Goal: Register for event/course

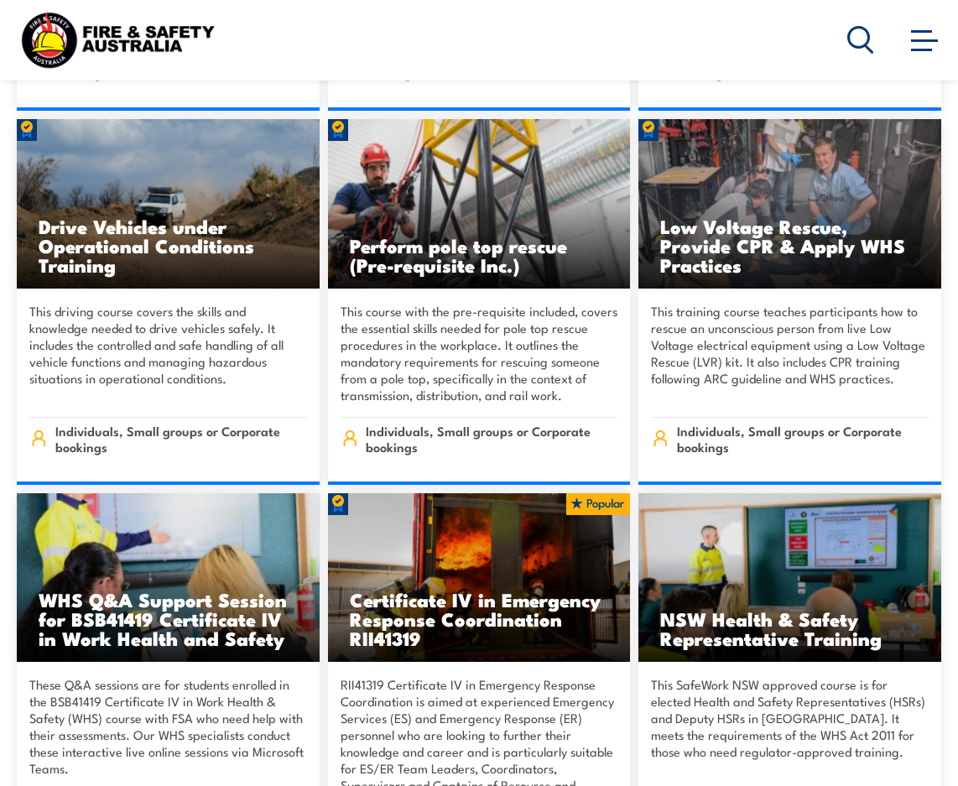
scroll to position [2852, 0]
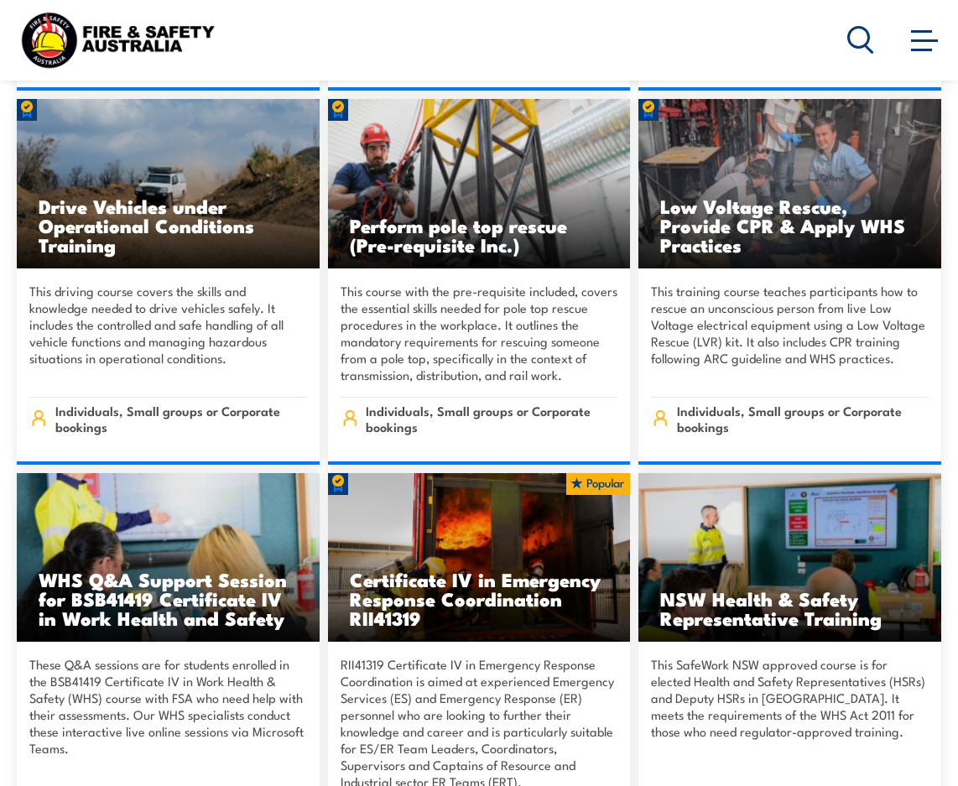
click at [695, 196] on h3 "Low Voltage Rescue, Provide CPR & Apply WHS Practices" at bounding box center [789, 225] width 259 height 58
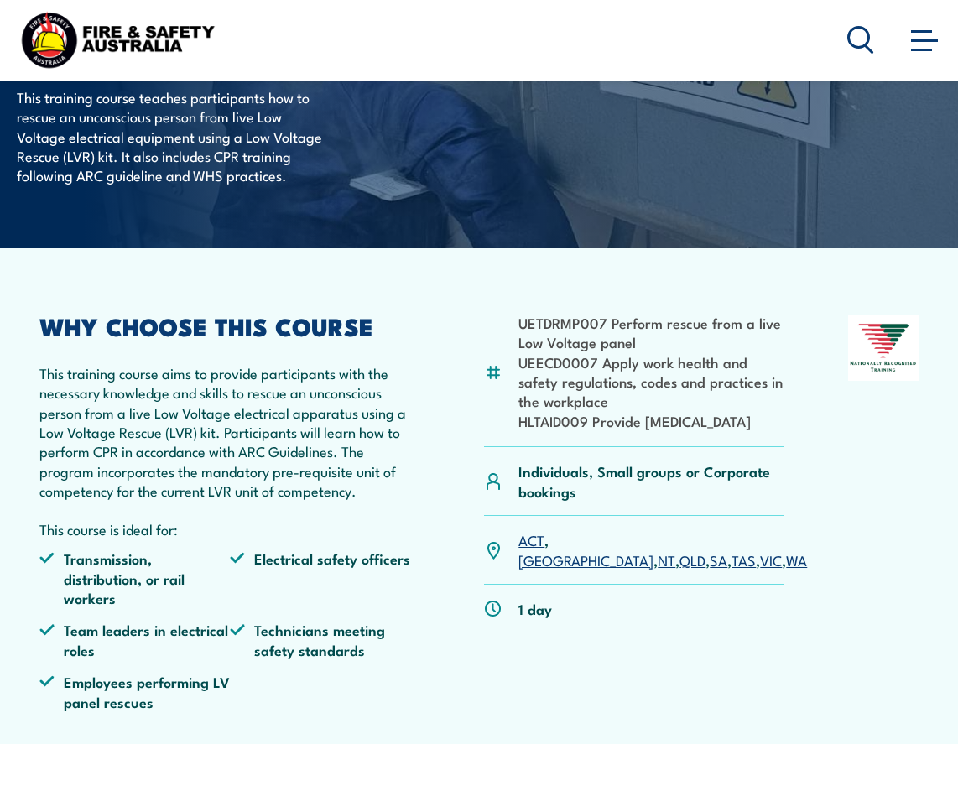
scroll to position [252, 0]
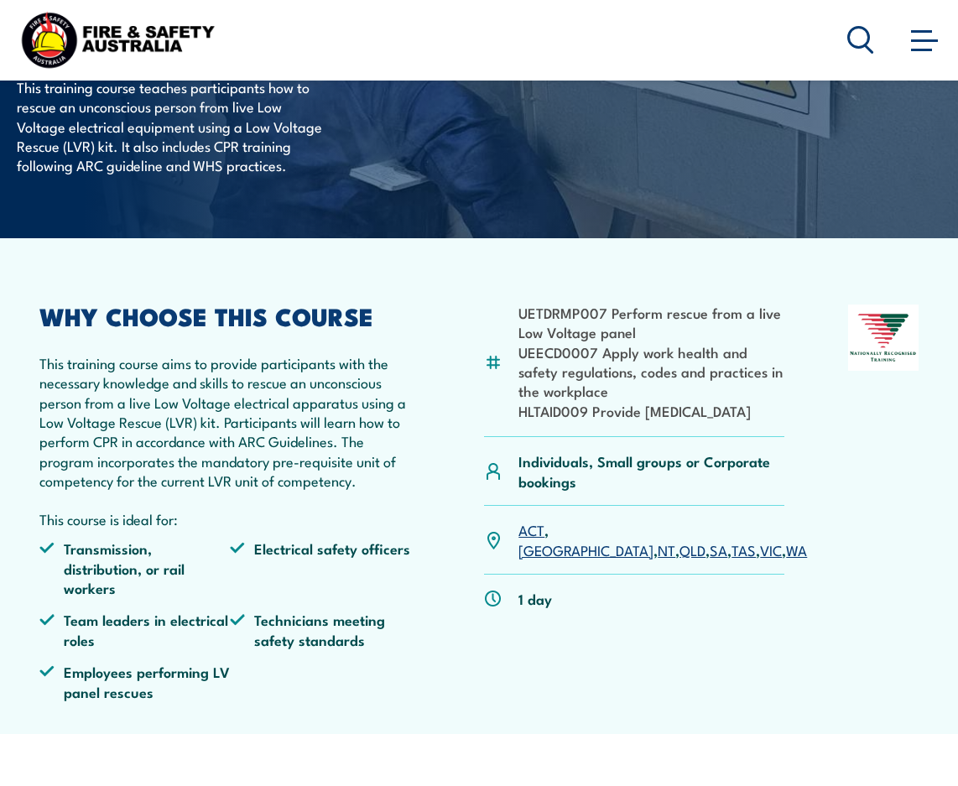
click at [710, 553] on link "SA" at bounding box center [719, 549] width 18 height 20
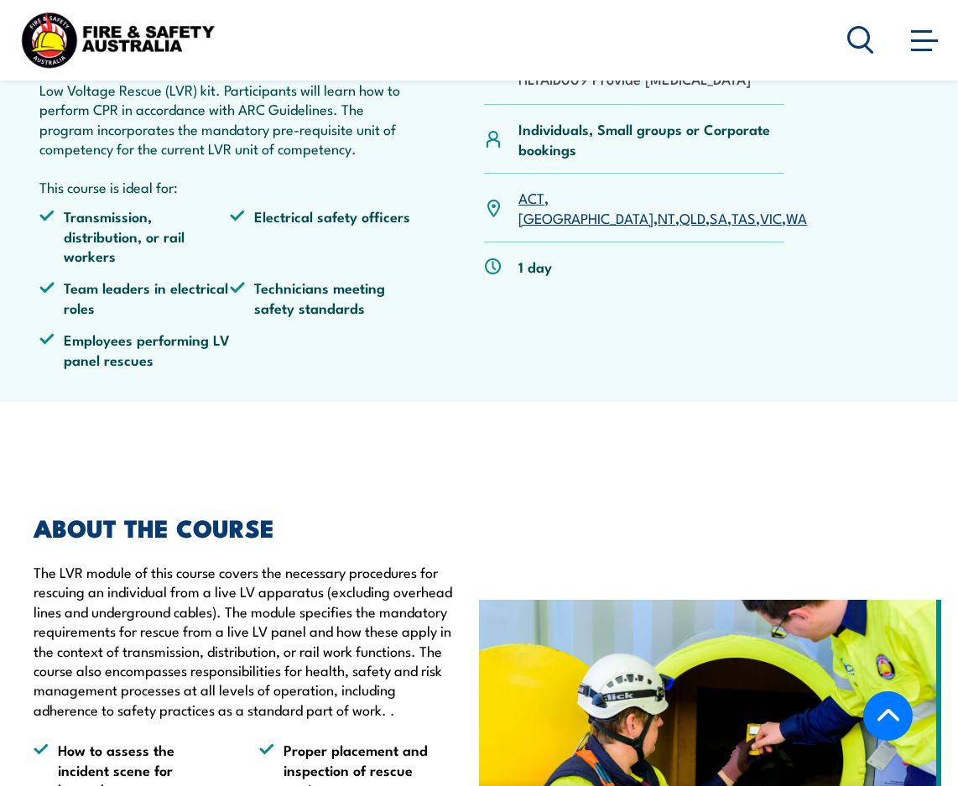
scroll to position [587, 0]
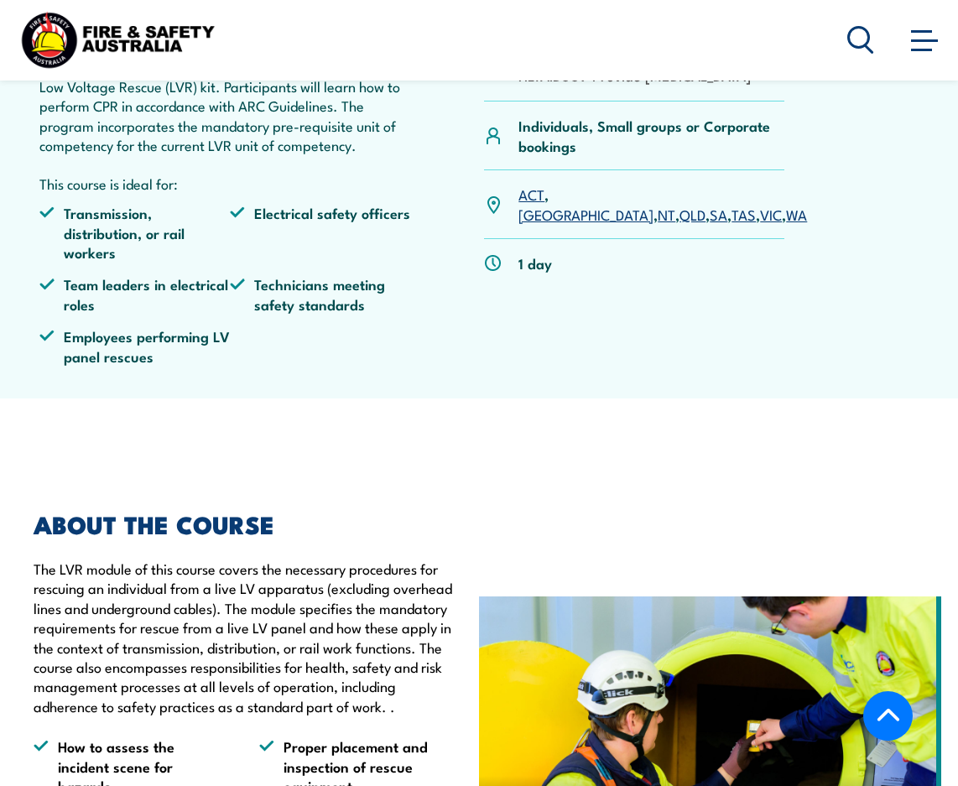
click at [710, 214] on link "SA" at bounding box center [719, 214] width 18 height 20
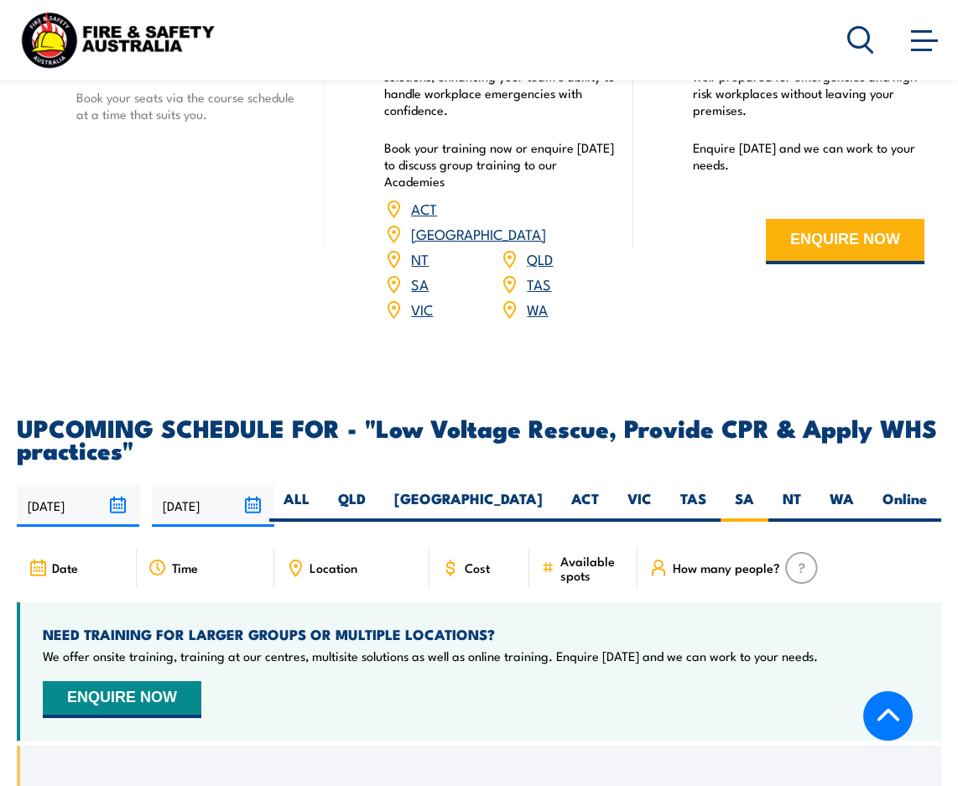
scroll to position [2520, 0]
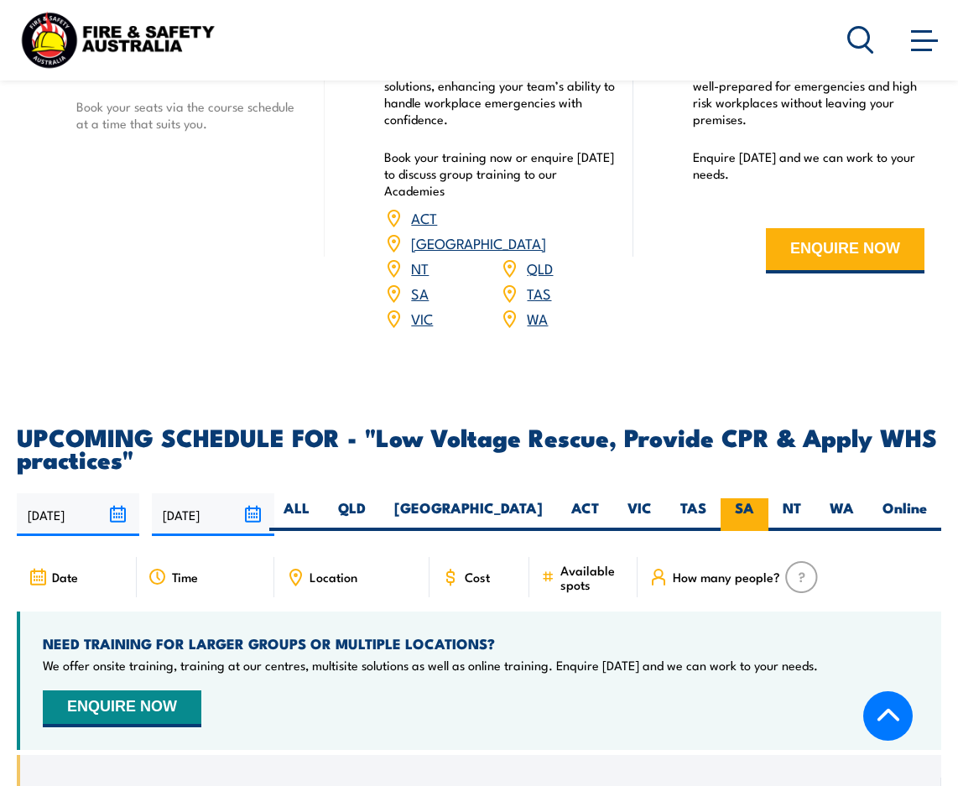
click at [743, 502] on label "SA" at bounding box center [745, 514] width 48 height 33
click at [754, 502] on input "SA" at bounding box center [759, 503] width 11 height 11
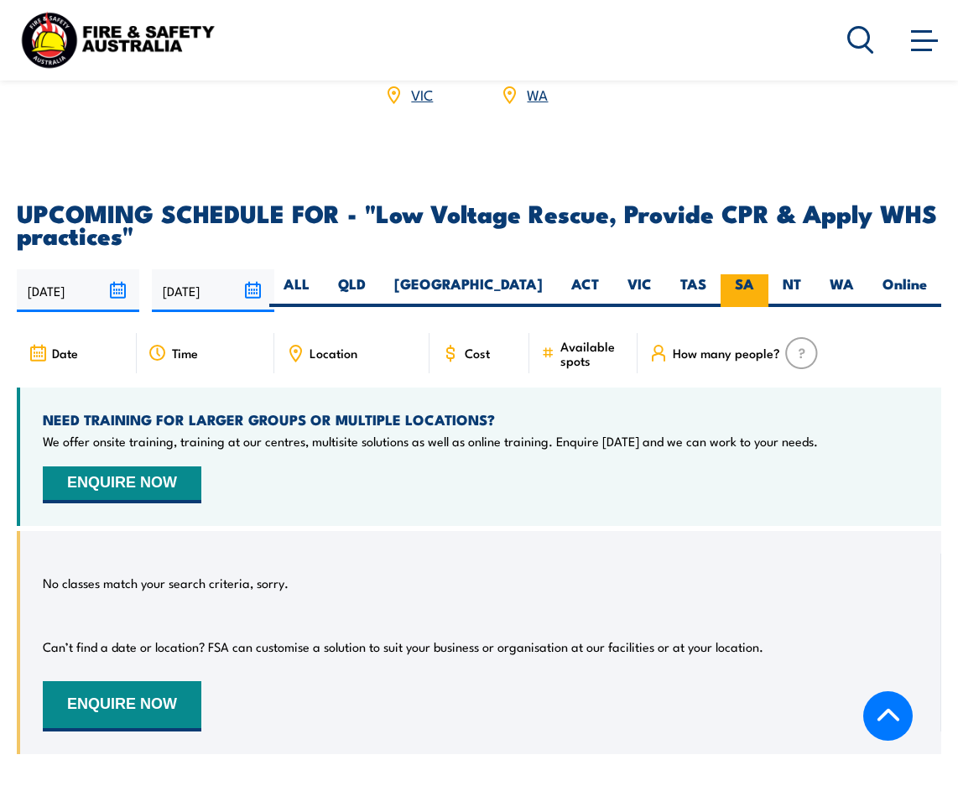
scroll to position [2772, 0]
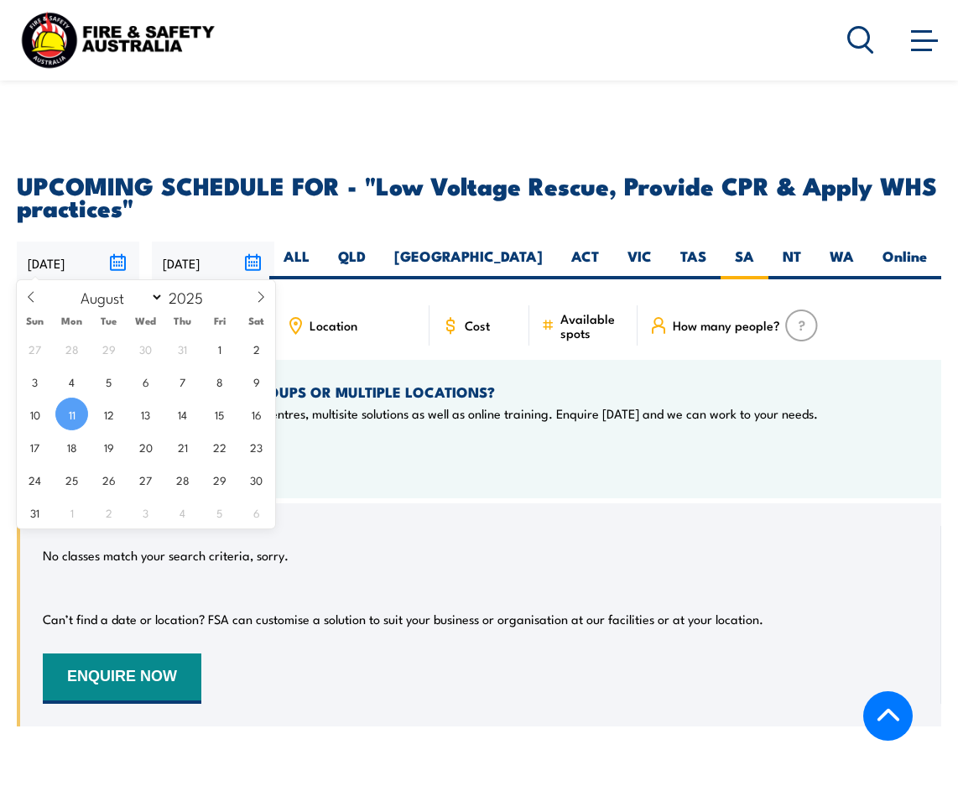
click at [117, 258] on input "[DATE]" at bounding box center [78, 263] width 122 height 43
click at [253, 258] on input "[DATE]" at bounding box center [213, 263] width 122 height 43
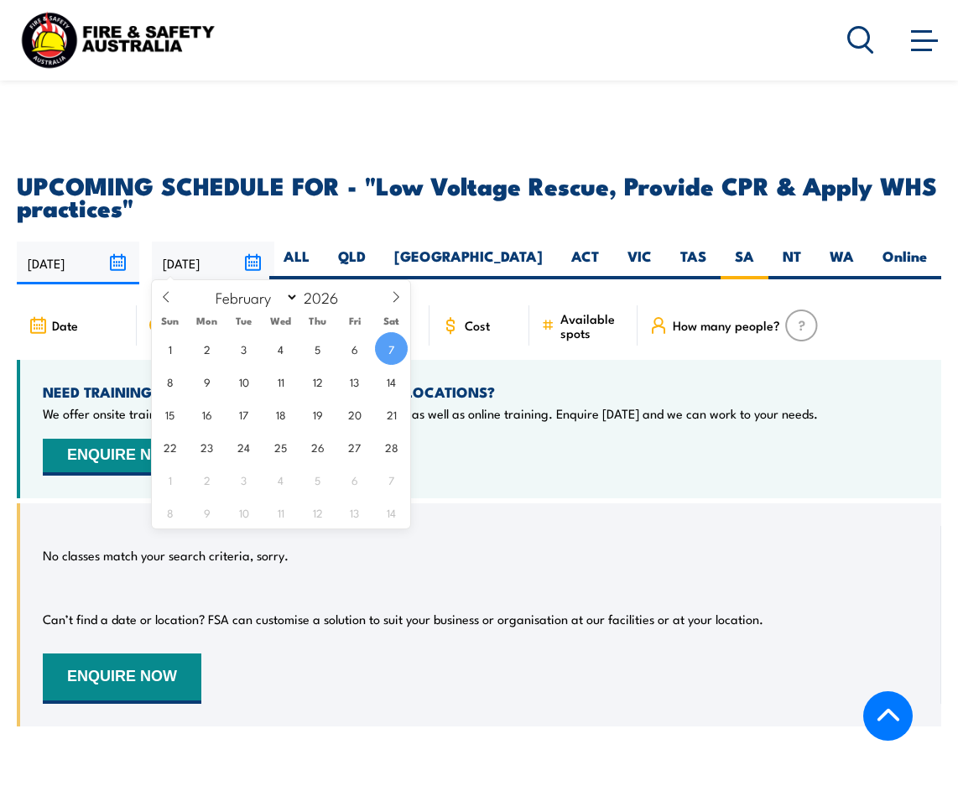
click at [345, 256] on div "11/08/2025 07/02/2026" at bounding box center [479, 263] width 924 height 43
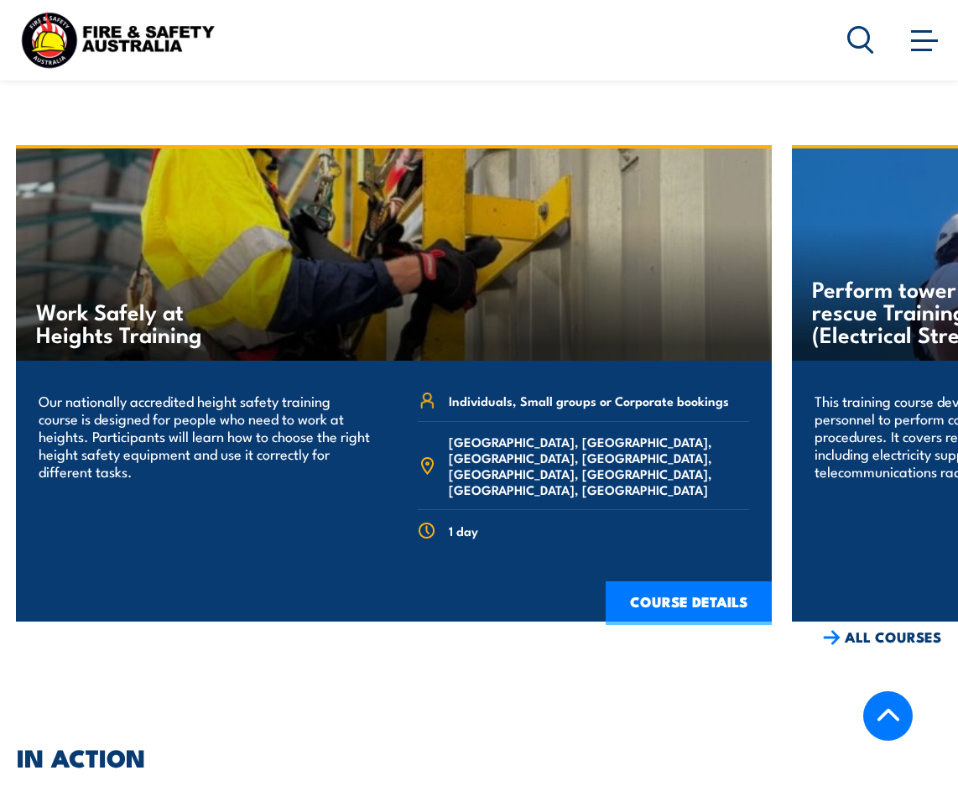
scroll to position [3527, 0]
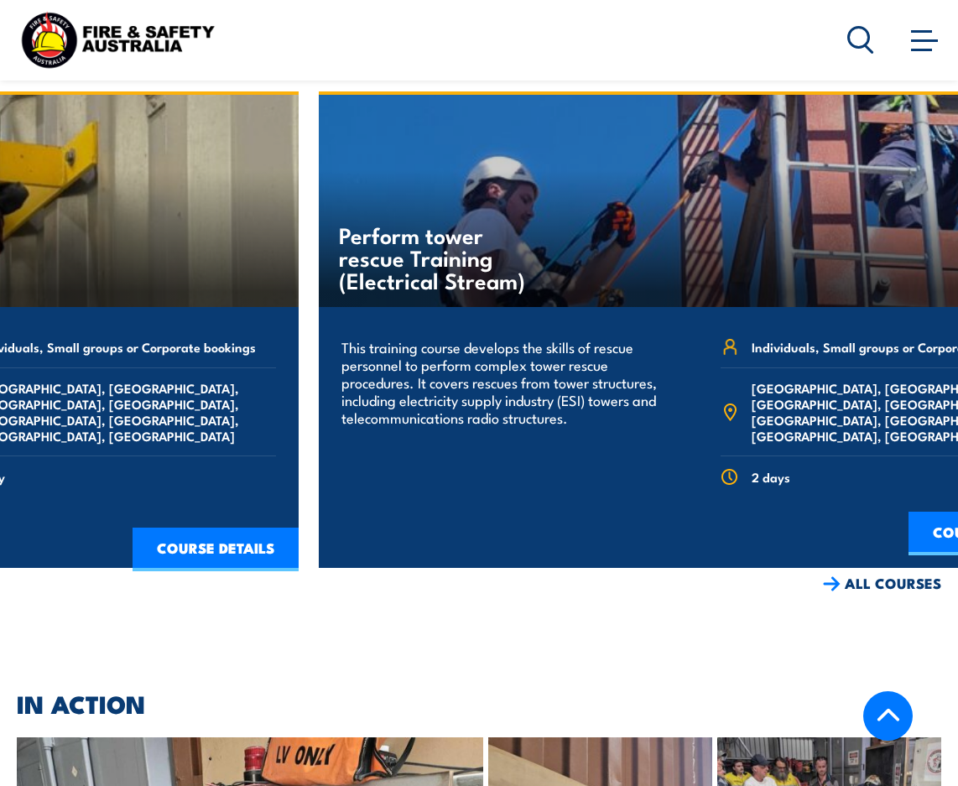
drag, startPoint x: 665, startPoint y: 383, endPoint x: 192, endPoint y: 373, distance: 473.2
click at [192, 380] on span "[GEOGRAPHIC_DATA], [GEOGRAPHIC_DATA], [GEOGRAPHIC_DATA], [GEOGRAPHIC_DATA], [GE…" at bounding box center [126, 412] width 300 height 64
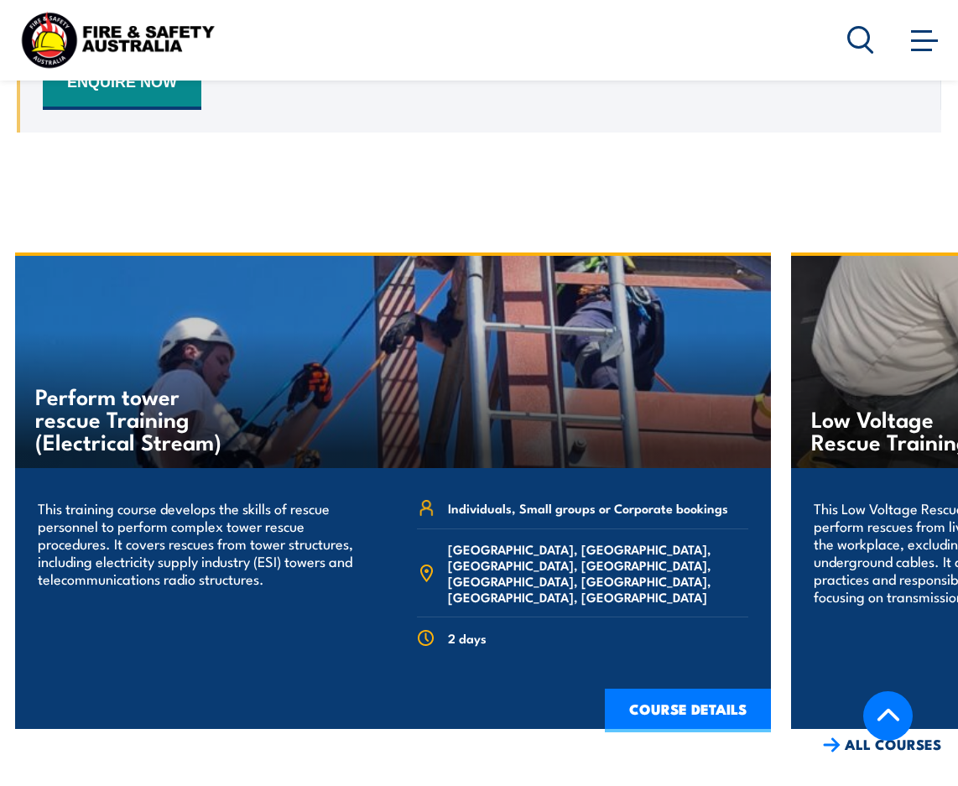
scroll to position [3359, 0]
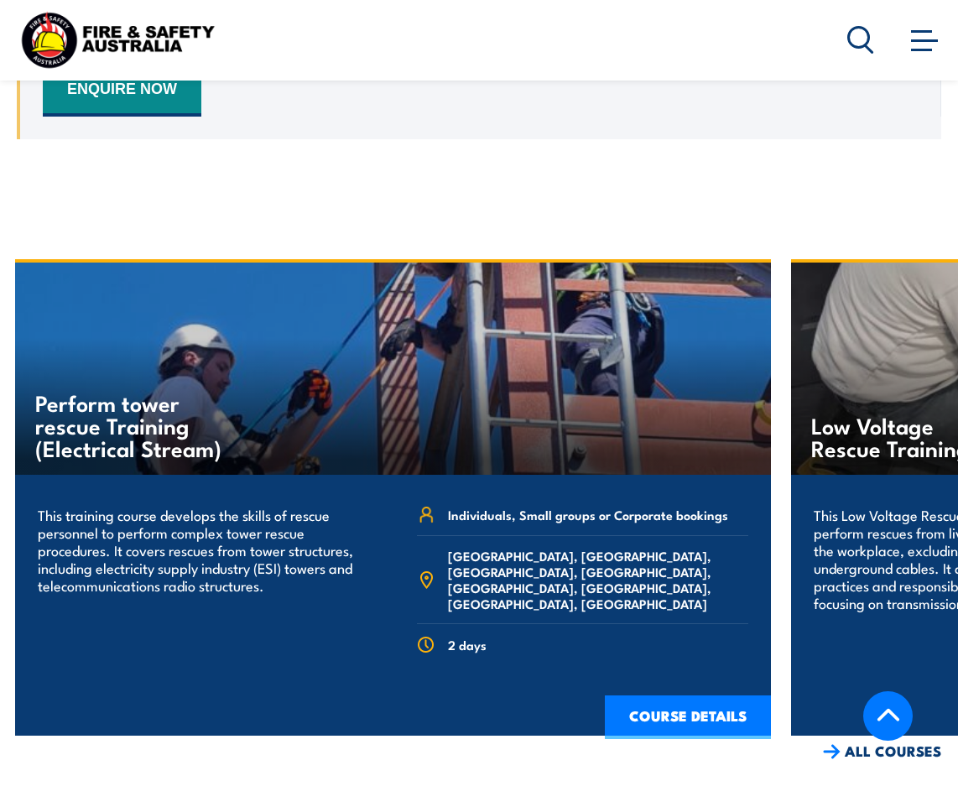
drag, startPoint x: 841, startPoint y: 383, endPoint x: 386, endPoint y: 389, distance: 455.6
click at [386, 389] on div "Low Voltage Rescue Training This Low Voltage Rescue course teaches how to safel…" at bounding box center [793, 491] width 6215 height 457
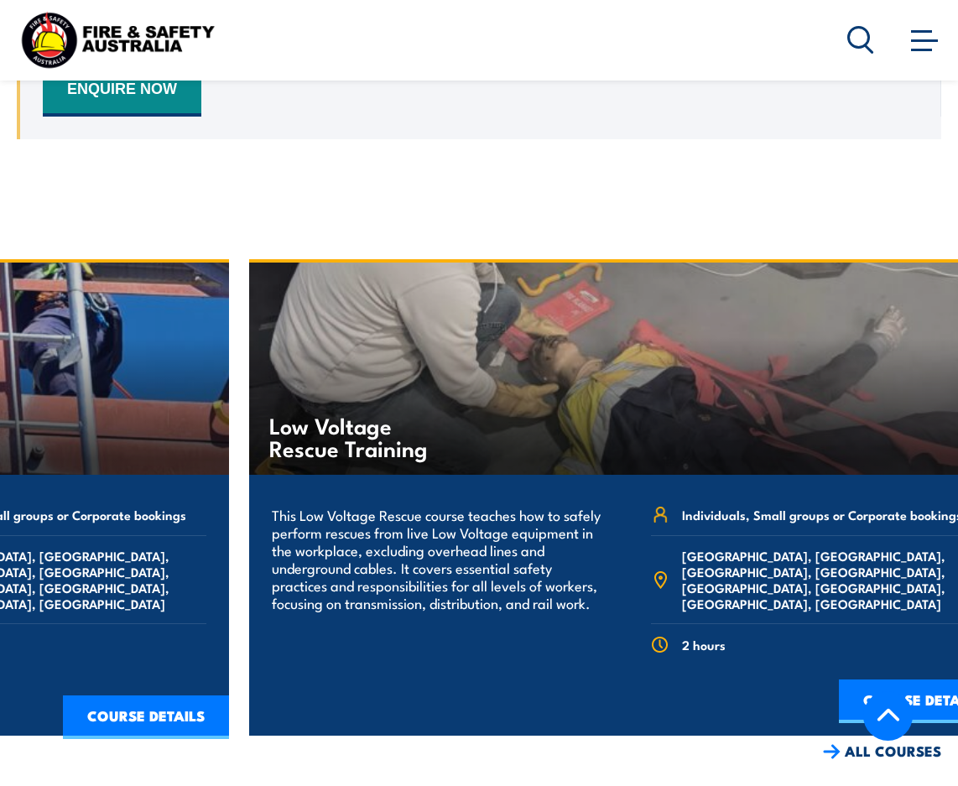
drag, startPoint x: 618, startPoint y: 371, endPoint x: 76, endPoint y: 404, distance: 543.0
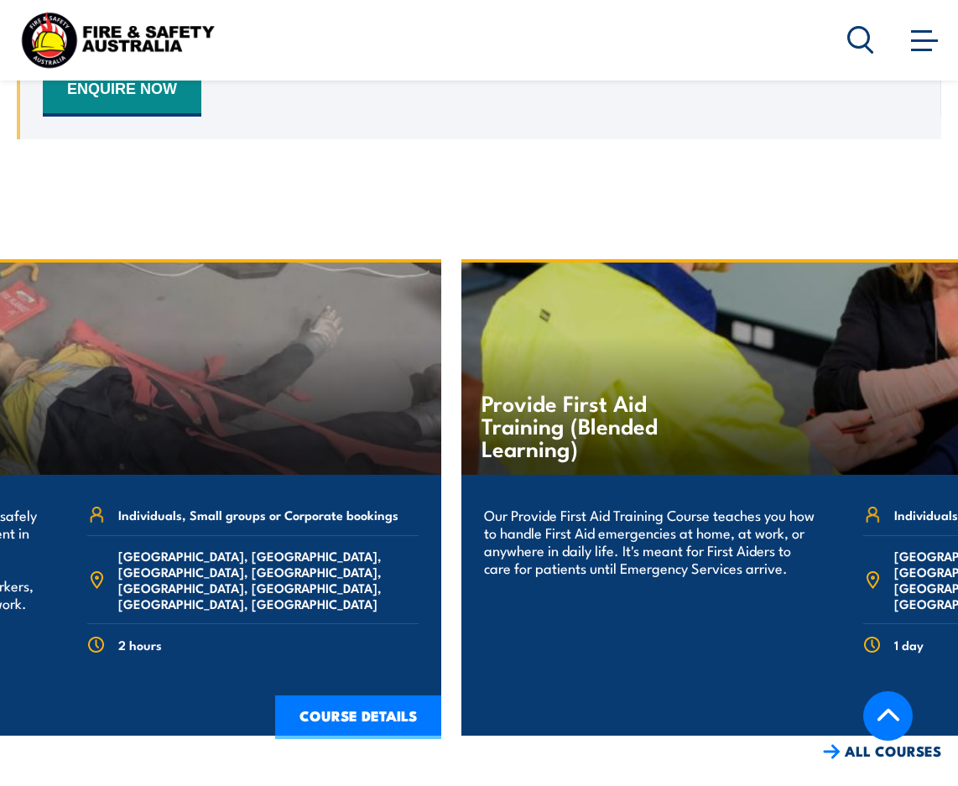
drag, startPoint x: 666, startPoint y: 405, endPoint x: 181, endPoint y: 442, distance: 486.3
click at [181, 442] on div "Low Voltage Rescue Training" at bounding box center [63, 369] width 756 height 212
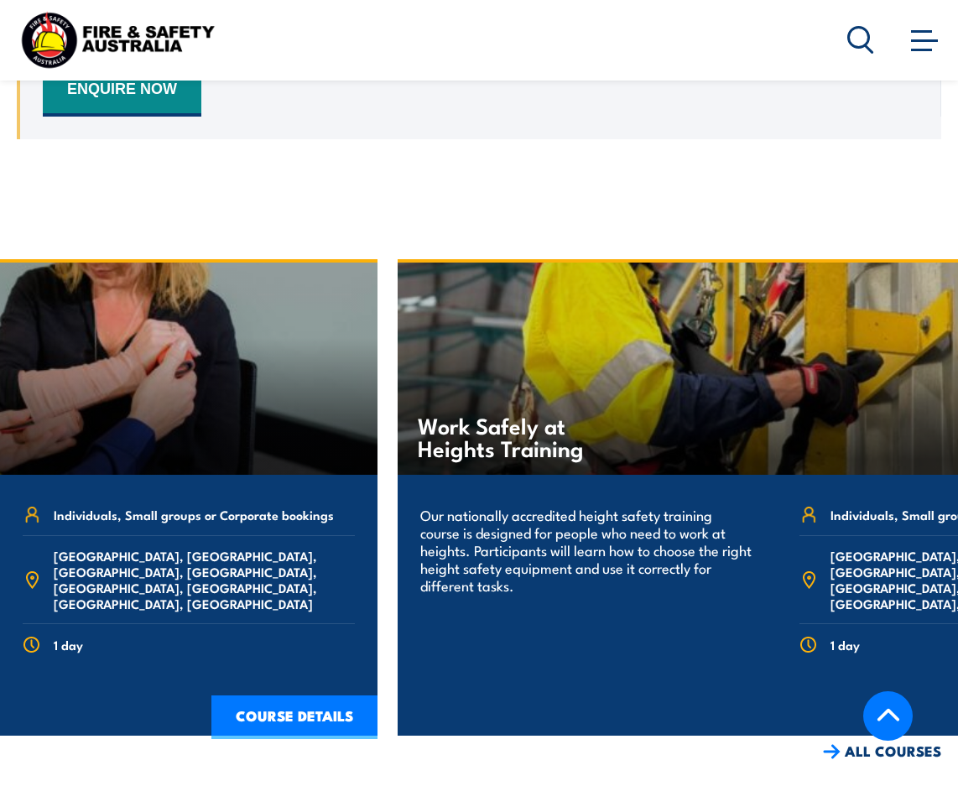
drag, startPoint x: 509, startPoint y: 428, endPoint x: 117, endPoint y: 461, distance: 394.0
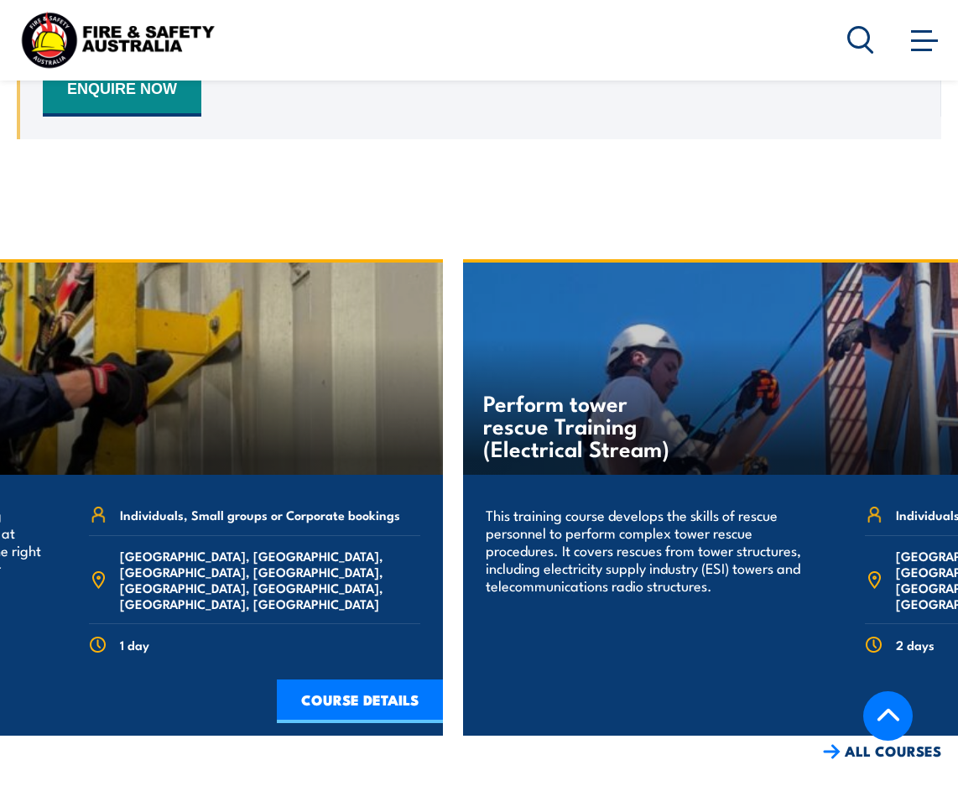
drag, startPoint x: 501, startPoint y: 437, endPoint x: 170, endPoint y: 445, distance: 330.6
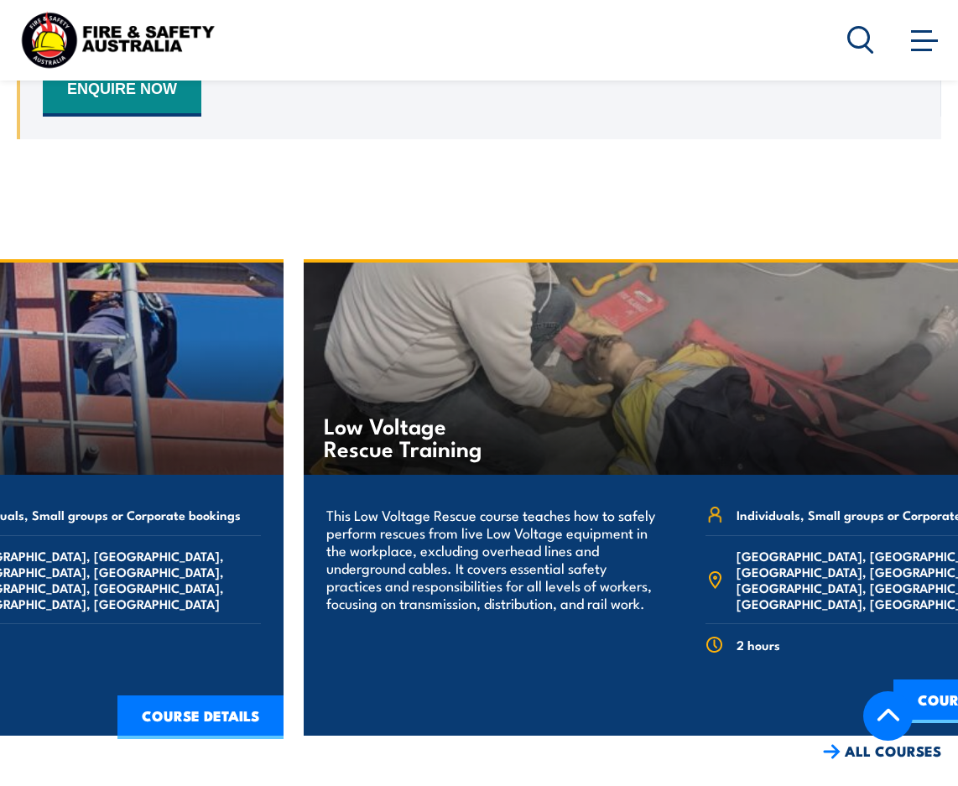
drag, startPoint x: 492, startPoint y: 440, endPoint x: 5, endPoint y: 456, distance: 487.7
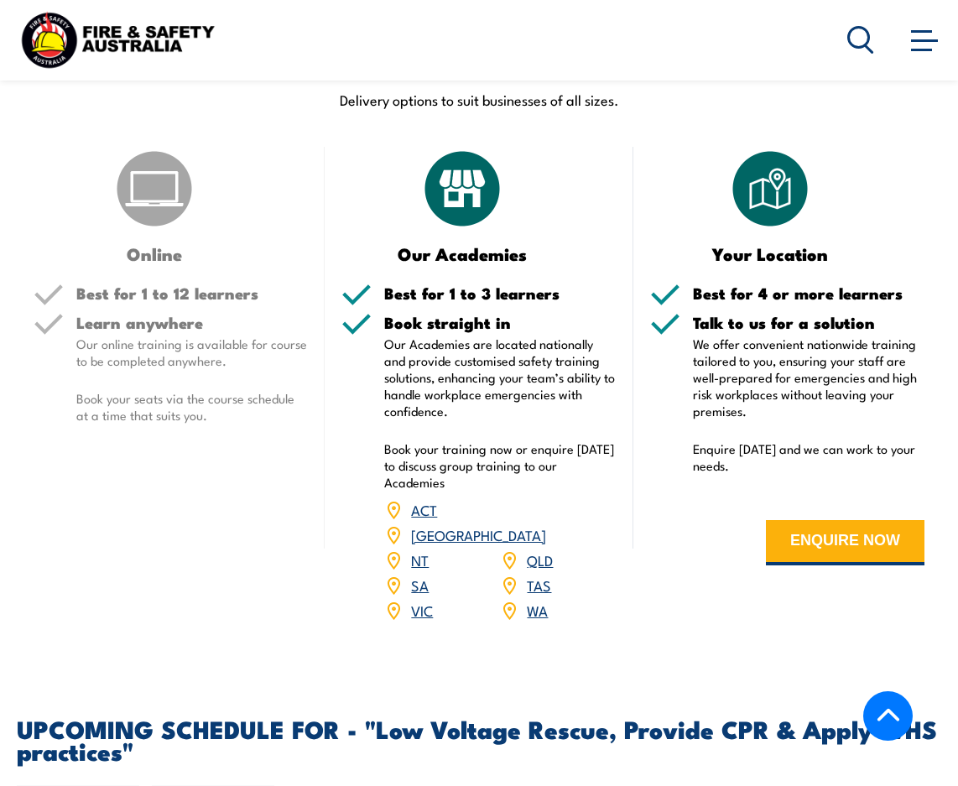
scroll to position [2265, 0]
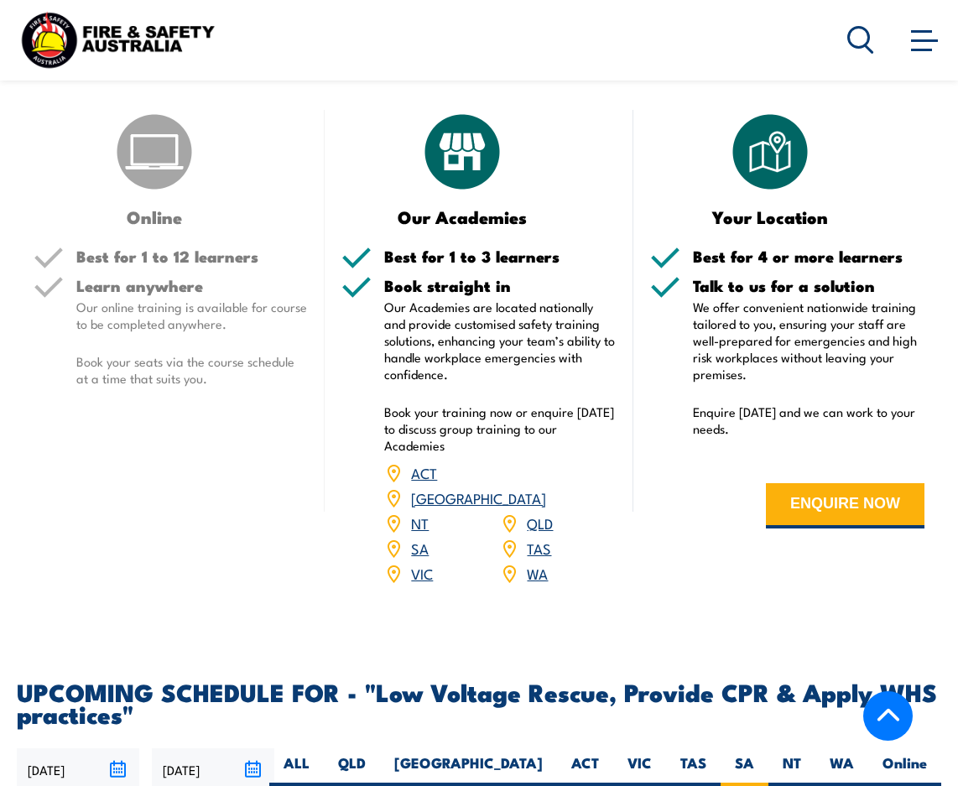
click at [418, 544] on link "SA" at bounding box center [420, 548] width 18 height 20
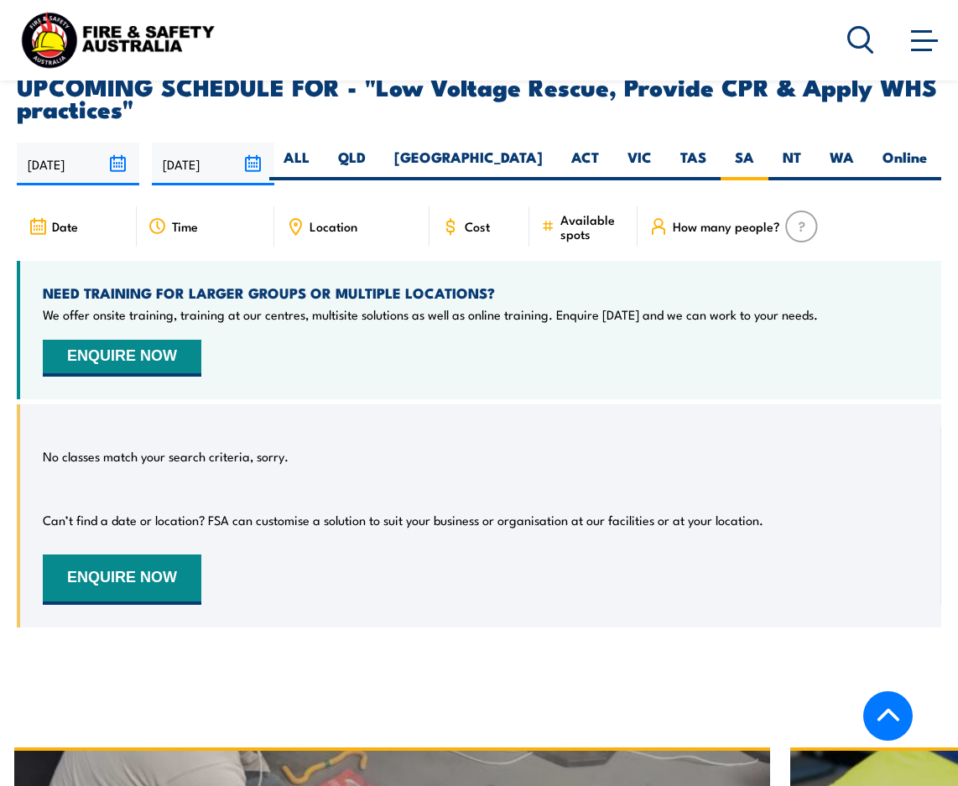
scroll to position [2939, 0]
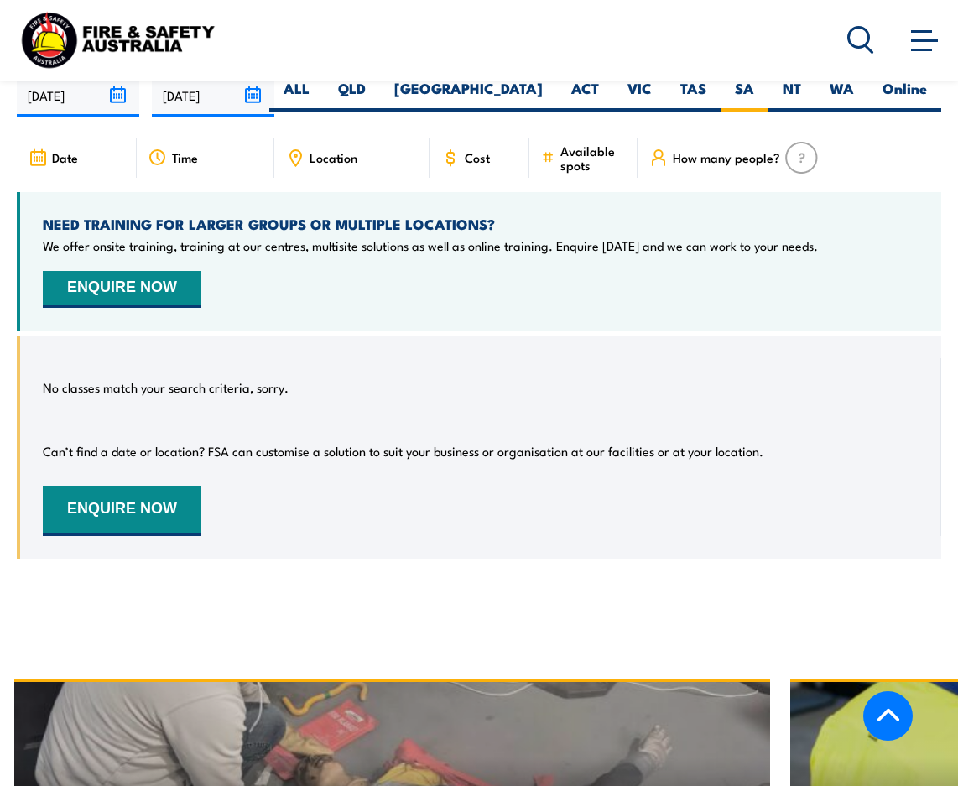
click at [169, 289] on button "ENQUIRE NOW" at bounding box center [122, 289] width 159 height 37
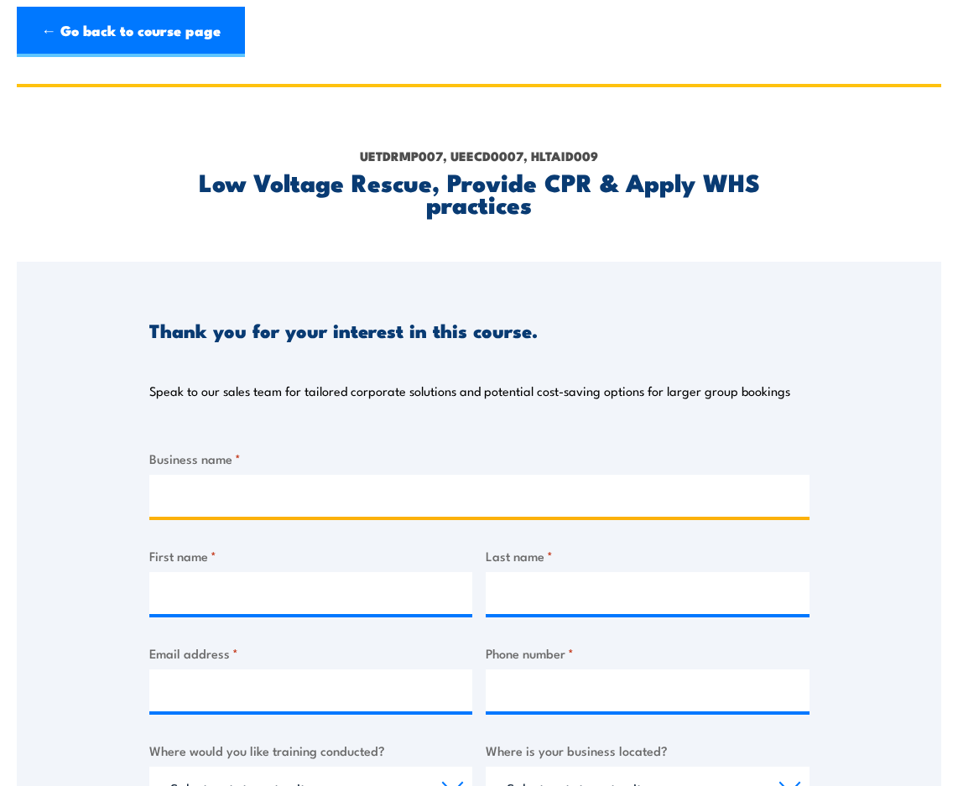
click at [419, 508] on input "Business name *" at bounding box center [479, 496] width 660 height 42
type input "Wind Turbine Services"
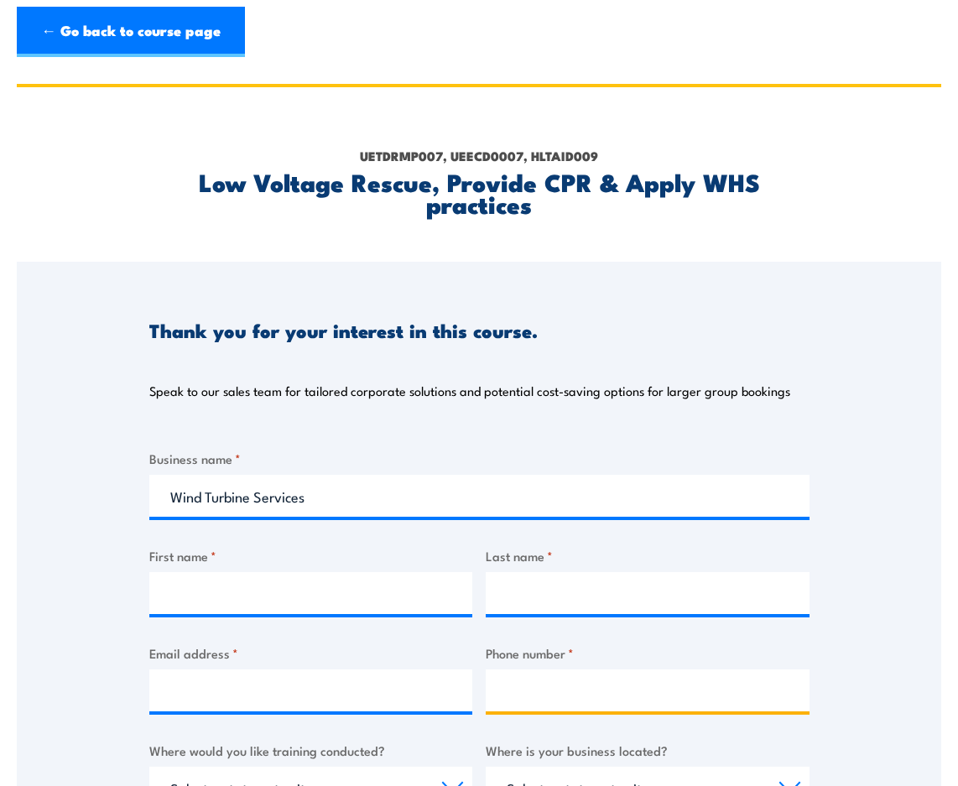
type input "0419865198"
select select "SA"
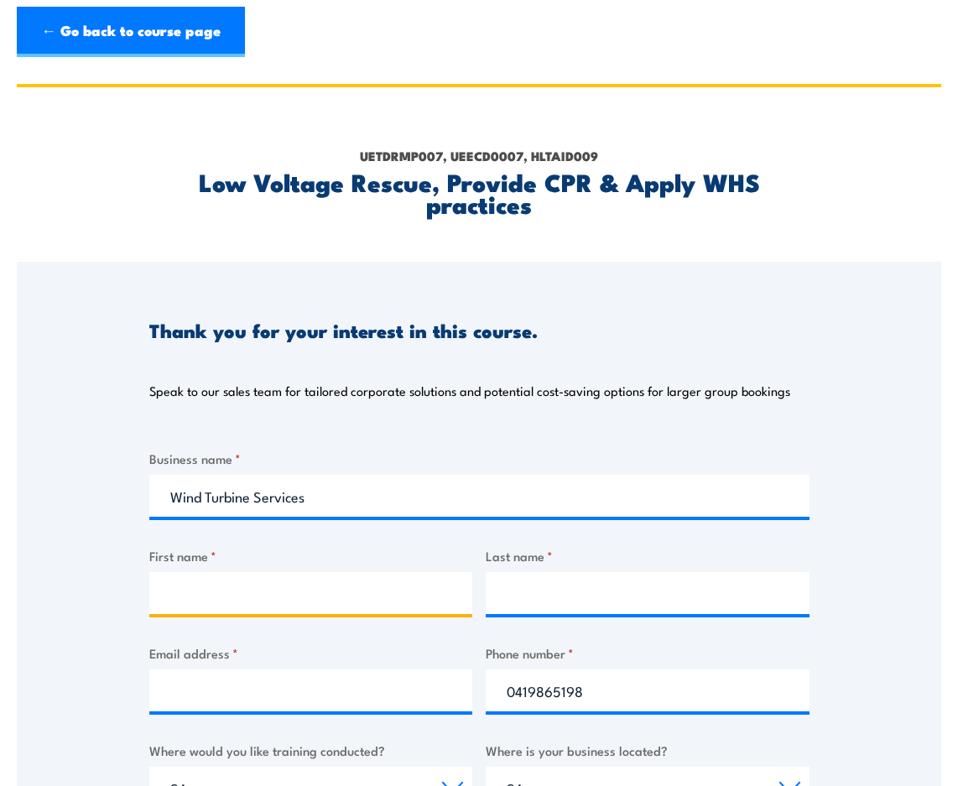
click at [320, 592] on input "First name *" at bounding box center [311, 593] width 324 height 42
type input "Amanda"
type input "Culpin"
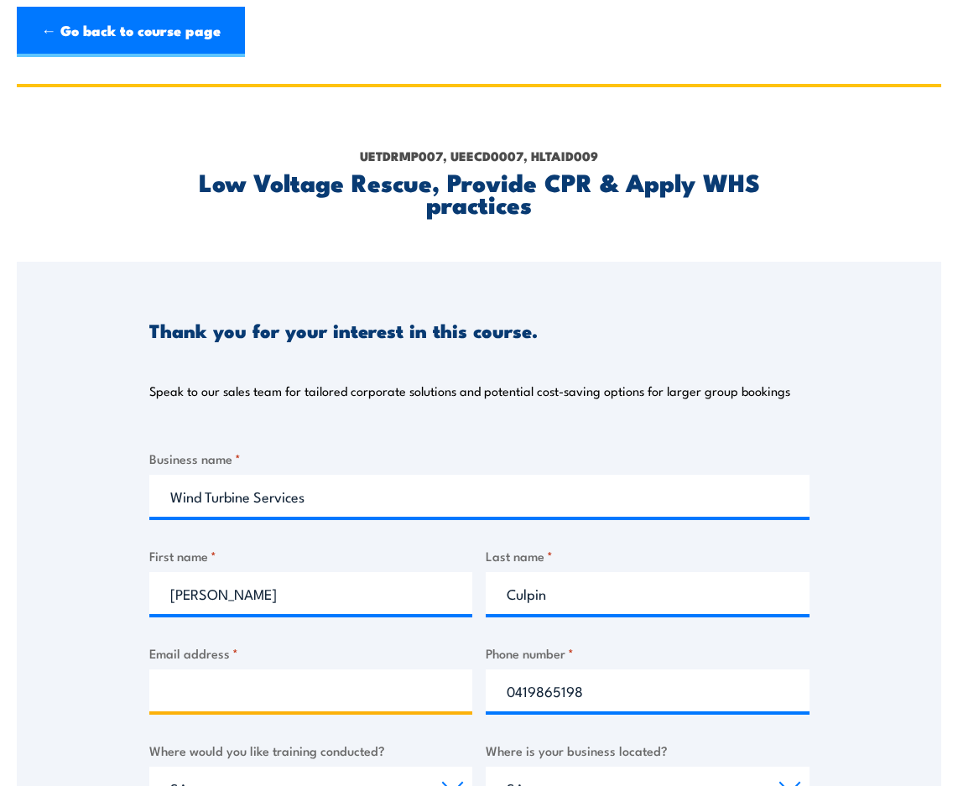
type input "hse@wtsaus.com.au"
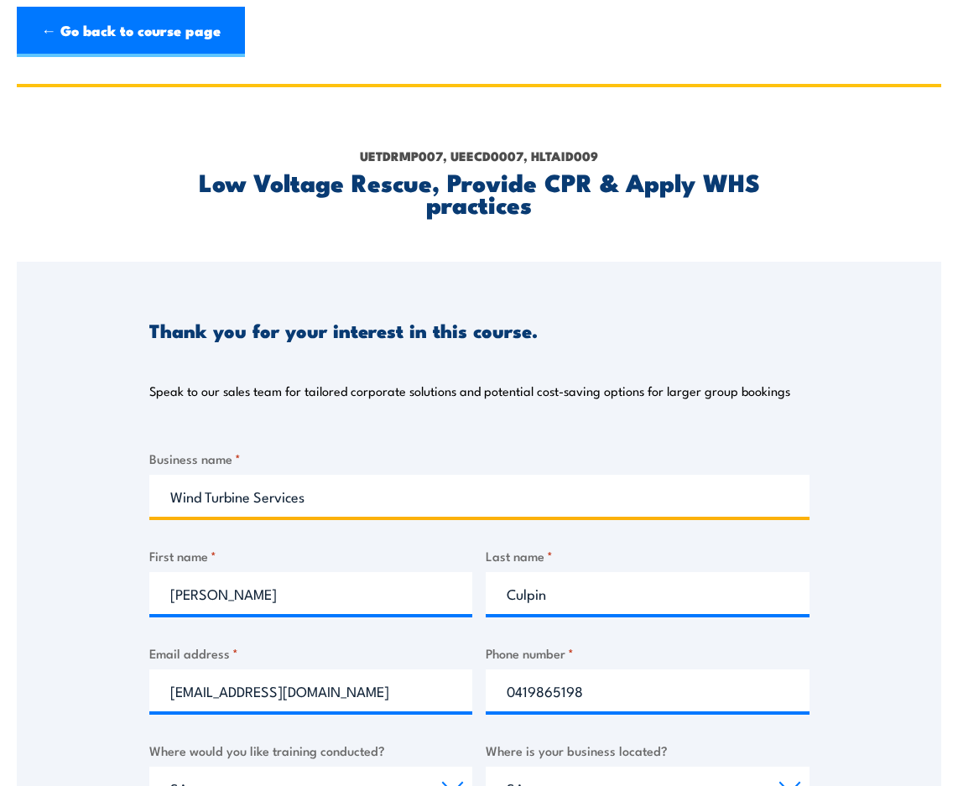
drag, startPoint x: 314, startPoint y: 497, endPoint x: 180, endPoint y: 505, distance: 133.6
click at [180, 505] on input "Wind Turbine Services" at bounding box center [479, 496] width 660 height 42
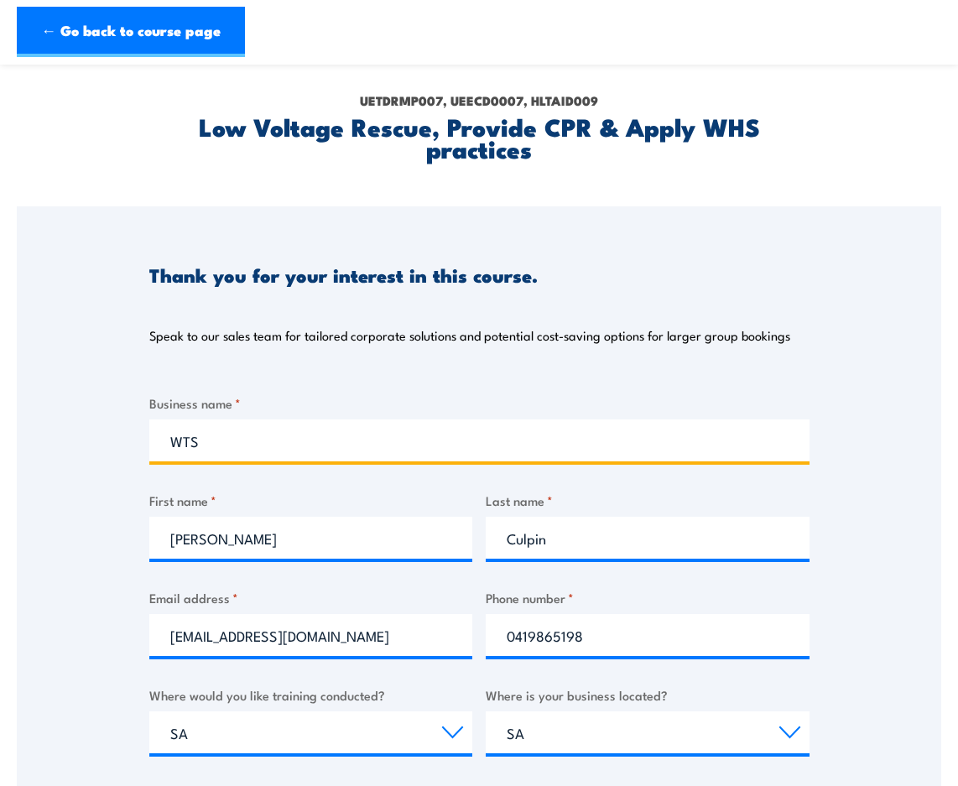
scroll to position [252, 0]
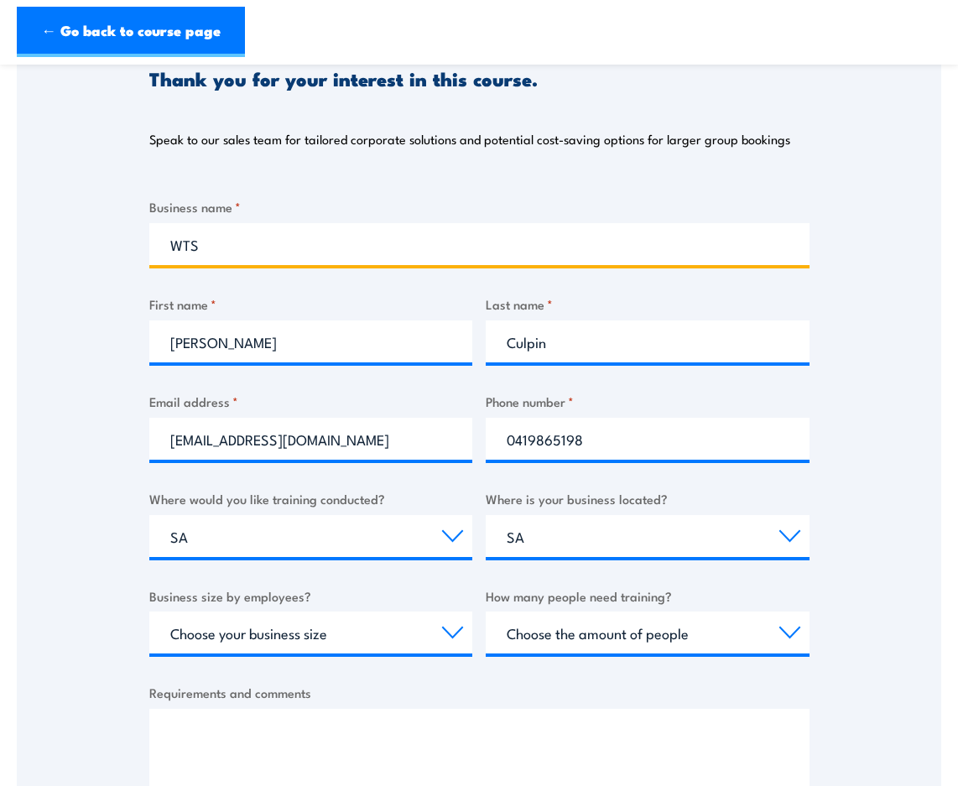
type input "WTS"
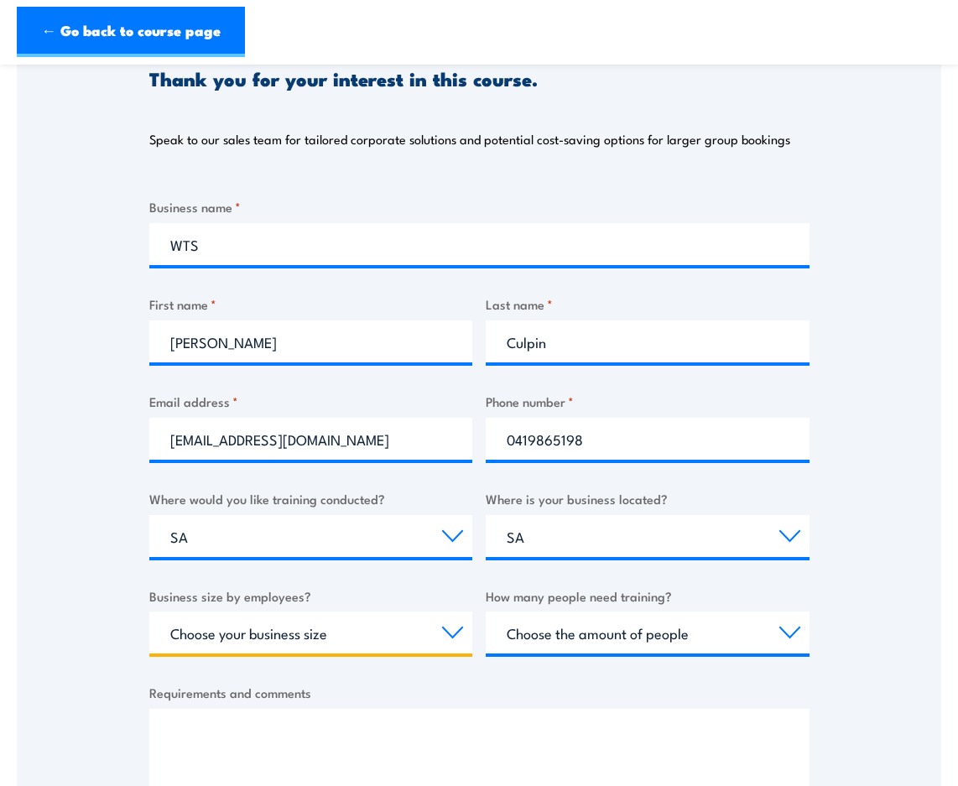
click at [451, 632] on select "Choose your business size 1 to 19 20 to 199 200+" at bounding box center [311, 633] width 324 height 42
select select "1 to 19"
click at [149, 612] on select "Choose your business size 1 to 19 20 to 199 200+" at bounding box center [311, 633] width 324 height 42
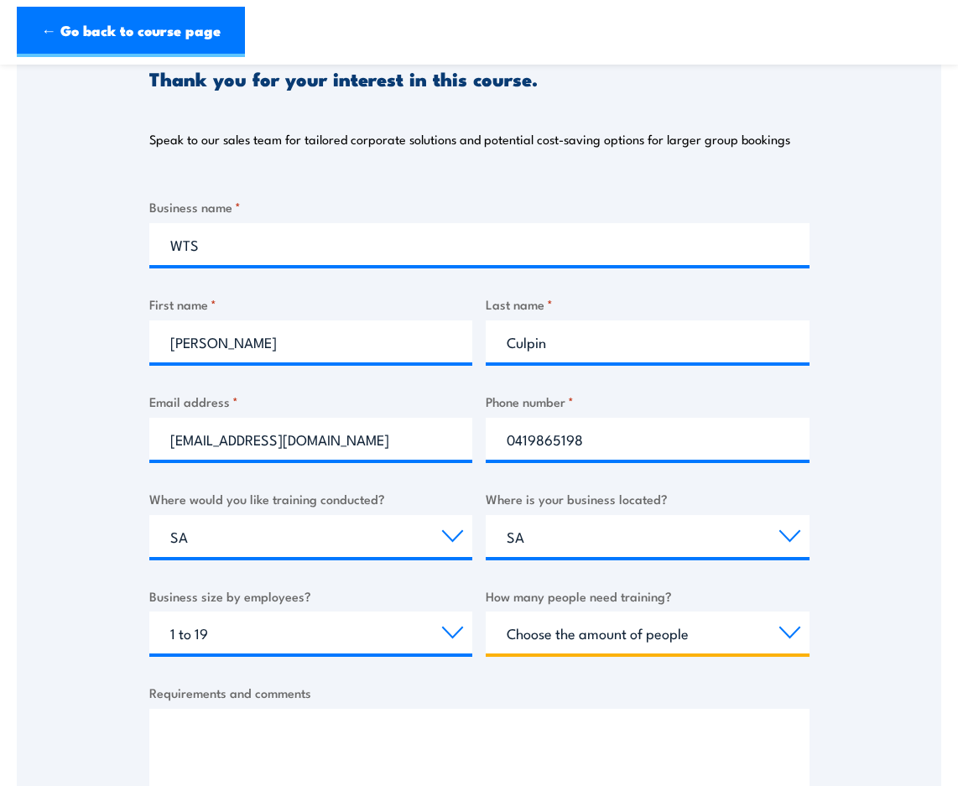
click at [787, 627] on select "Choose the amount of people 1 to 4 5 to 19 20+" at bounding box center [648, 633] width 324 height 42
select select "5 to 19"
click at [486, 612] on select "Choose the amount of people 1 to 4 5 to 19 20+" at bounding box center [648, 633] width 324 height 42
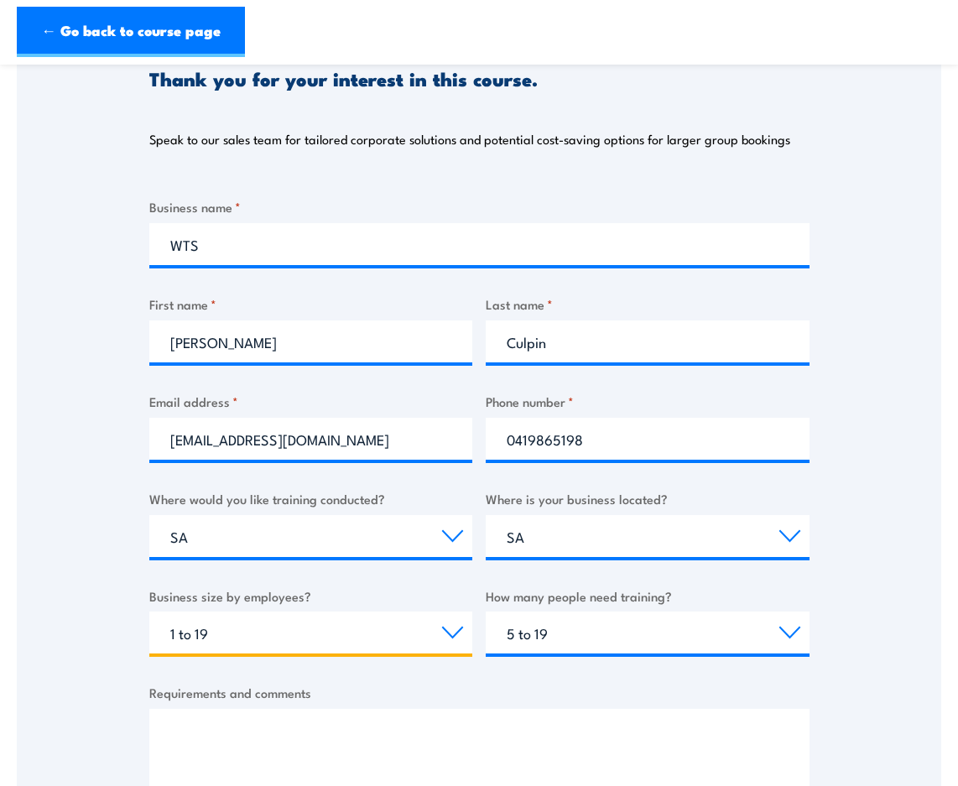
click at [449, 628] on select "Choose your business size 1 to 19 20 to 199 200+" at bounding box center [311, 633] width 324 height 42
select select
click at [149, 612] on select "Choose your business size 1 to 19 20 to 199 200+" at bounding box center [311, 633] width 324 height 42
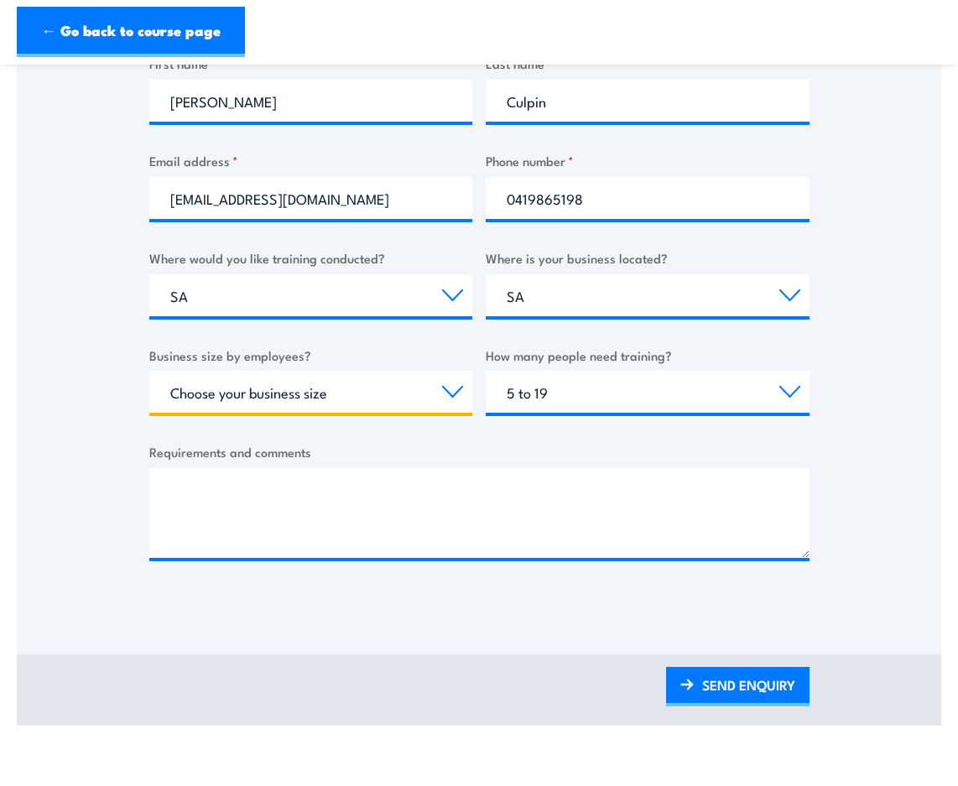
scroll to position [503, 0]
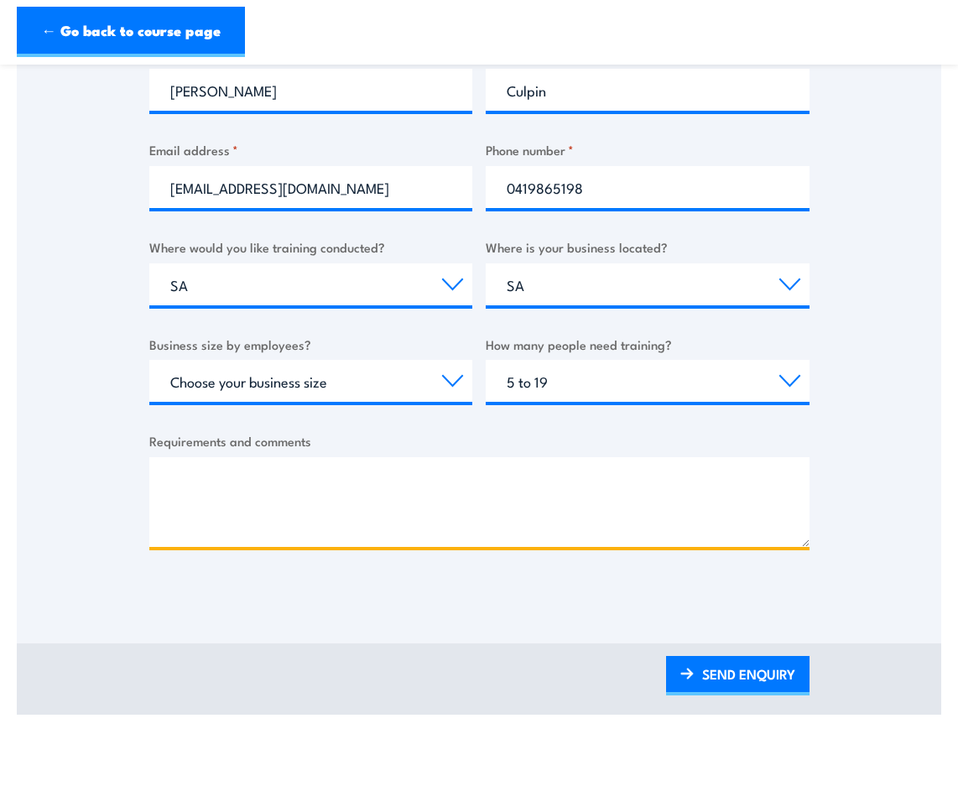
click at [516, 487] on textarea "Requirements and comments" at bounding box center [479, 502] width 660 height 90
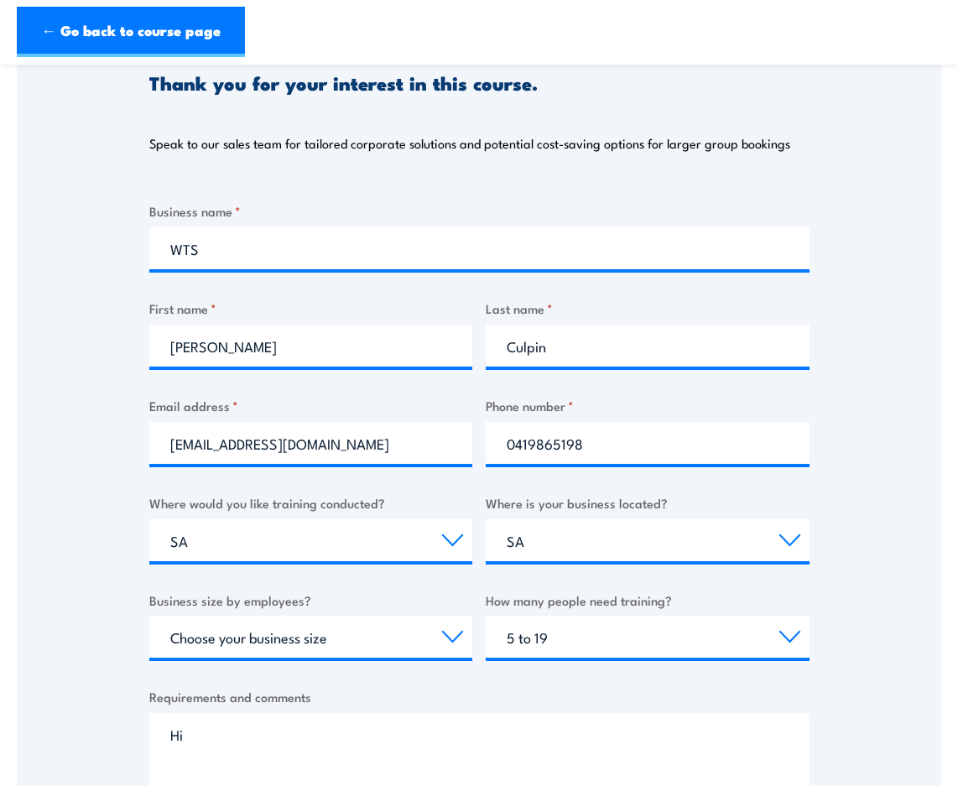
scroll to position [0, 0]
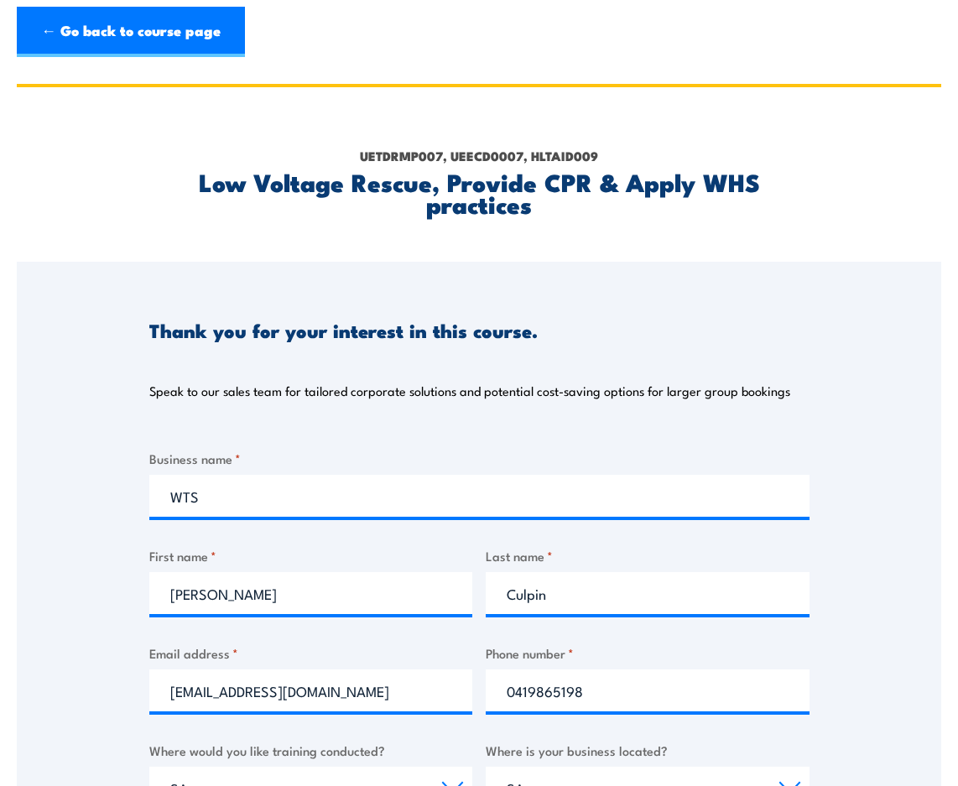
type textarea "Hi"
click at [112, 32] on link "← Go back to course page" at bounding box center [131, 32] width 228 height 50
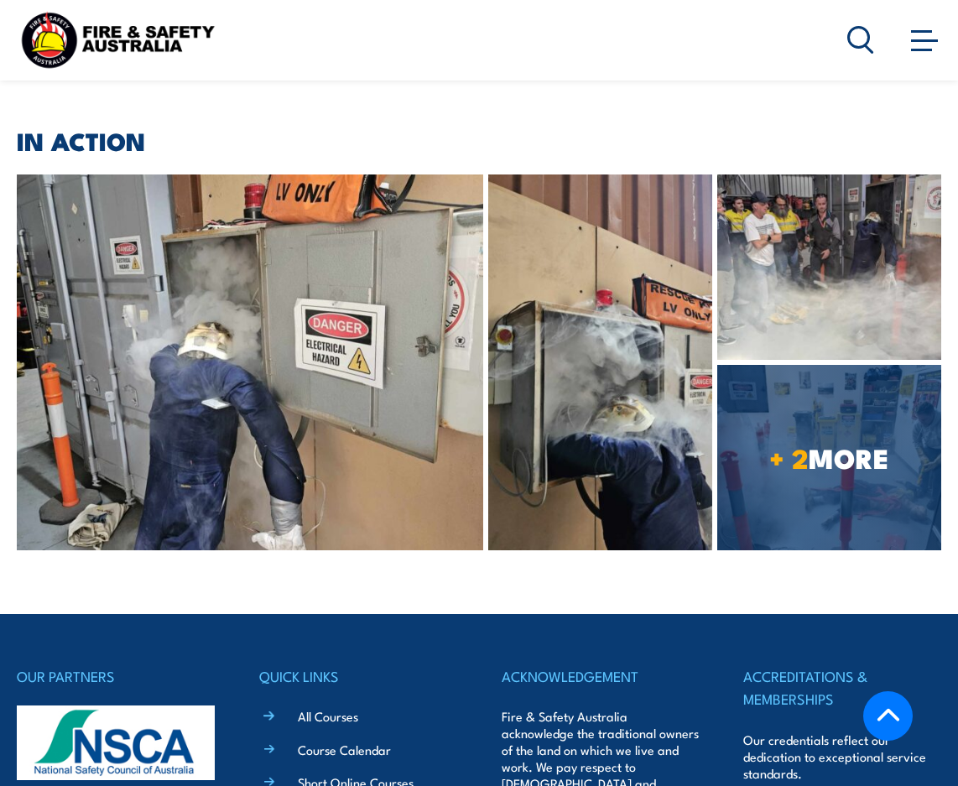
scroll to position [4447, 0]
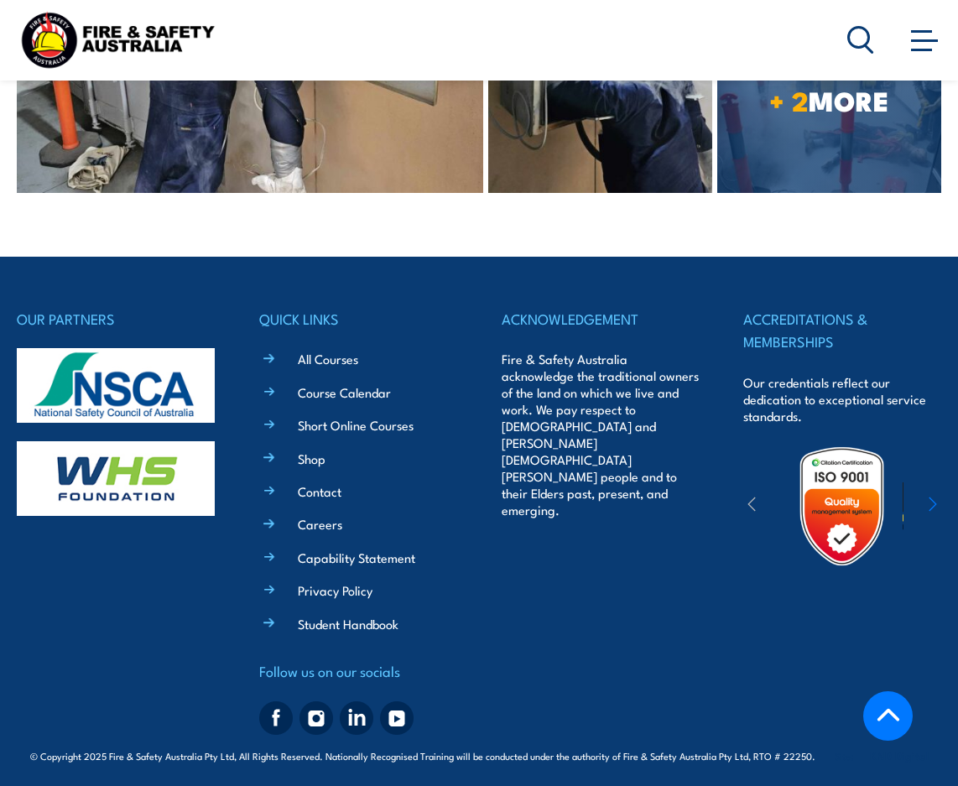
click at [315, 489] on link "Contact" at bounding box center [320, 491] width 44 height 18
